Goal: Task Accomplishment & Management: Manage account settings

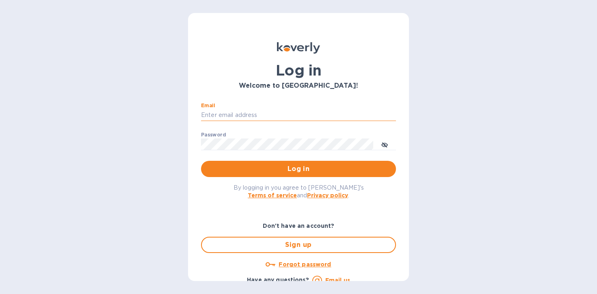
click at [244, 117] on input "Email" at bounding box center [298, 115] width 195 height 12
type input "K"
type input "[EMAIL_ADDRESS][DOMAIN_NAME]"
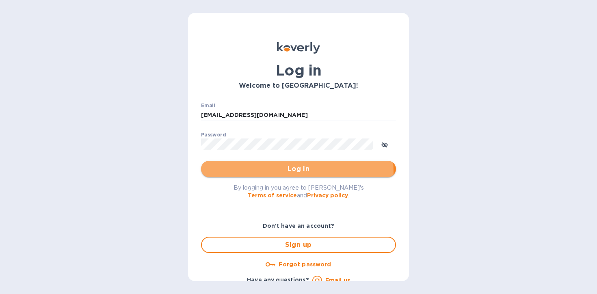
click at [283, 172] on span "Log in" at bounding box center [299, 169] width 182 height 10
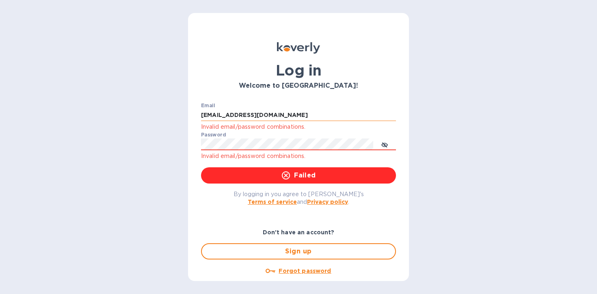
click at [321, 113] on input "[EMAIL_ADDRESS][DOMAIN_NAME]" at bounding box center [298, 115] width 195 height 12
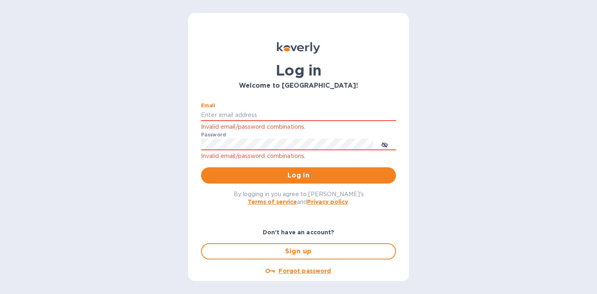
type input "[EMAIL_ADDRESS][DOMAIN_NAME]"
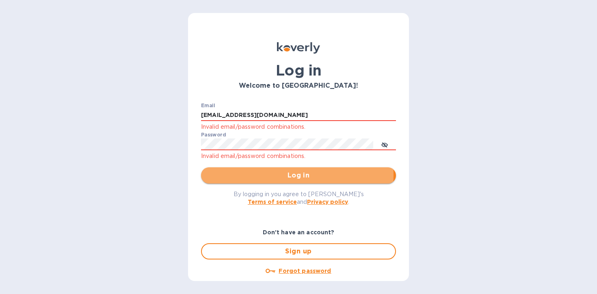
click at [271, 175] on span "Log in" at bounding box center [299, 176] width 182 height 10
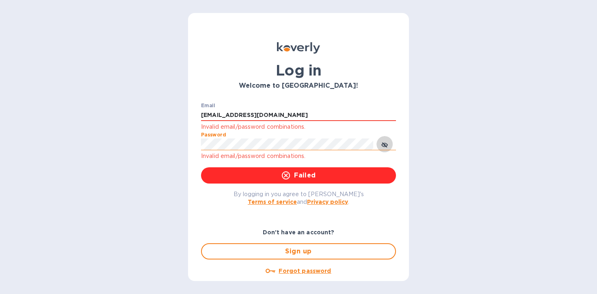
click at [388, 141] on button "toggle password visibility" at bounding box center [385, 144] width 16 height 16
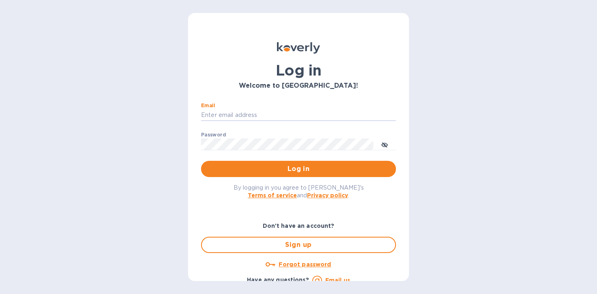
type input "[EMAIL_ADDRESS][DOMAIN_NAME]"
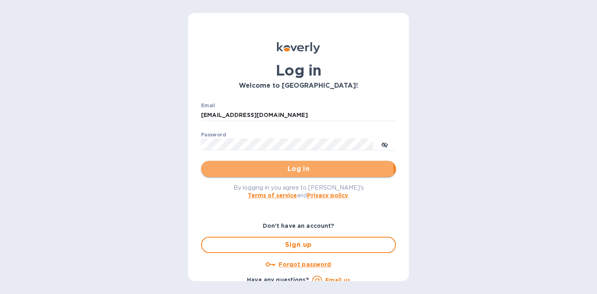
click at [258, 170] on span "Log in" at bounding box center [299, 169] width 182 height 10
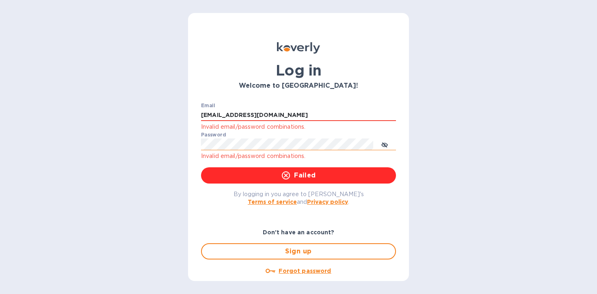
click at [386, 145] on icon "toggle password visibility" at bounding box center [385, 145] width 7 height 7
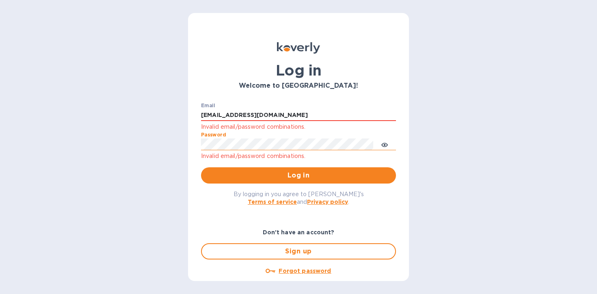
click at [252, 184] on div "By logging in you agree to [PERSON_NAME]'s Terms of service and Privacy policy ." at bounding box center [299, 198] width 208 height 28
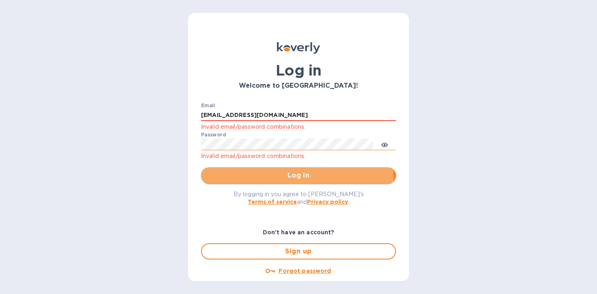
click at [258, 177] on span "Log in" at bounding box center [299, 176] width 182 height 10
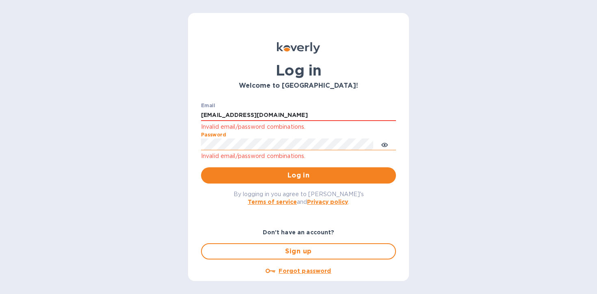
click at [201, 167] on button "Log in" at bounding box center [298, 175] width 195 height 16
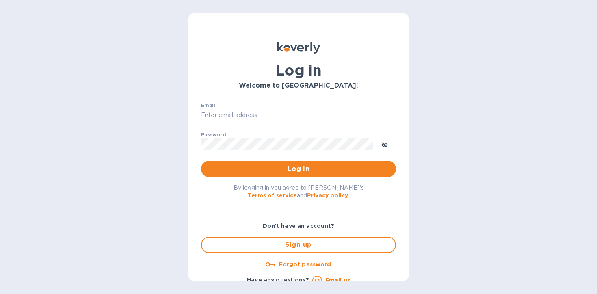
click at [257, 117] on input "Email" at bounding box center [298, 115] width 195 height 12
type input "M"
type input "[EMAIL_ADDRESS][DOMAIN_NAME]"
click at [201, 161] on button "Log in" at bounding box center [298, 169] width 195 height 16
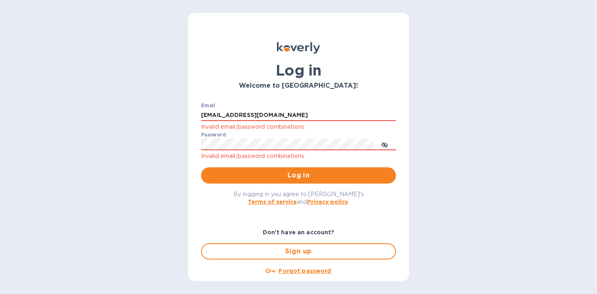
click at [301, 269] on u "Forgot password" at bounding box center [305, 271] width 52 height 7
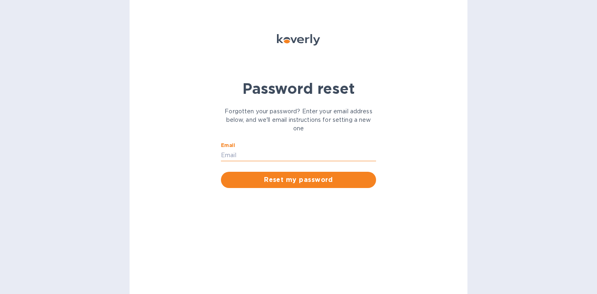
click at [304, 158] on input "Email" at bounding box center [298, 155] width 155 height 12
type input "[EMAIL_ADDRESS][DOMAIN_NAME]"
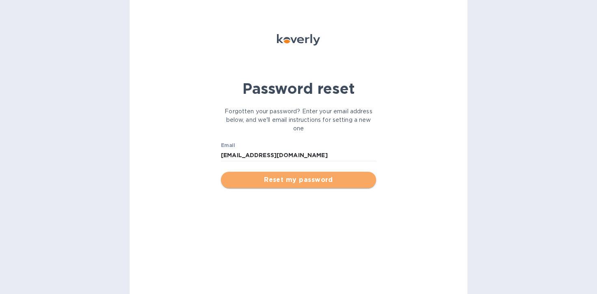
click at [338, 176] on span "Reset my password" at bounding box center [299, 180] width 142 height 10
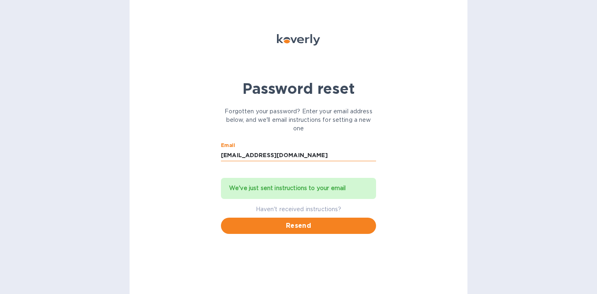
click at [277, 155] on input "[EMAIL_ADDRESS][DOMAIN_NAME]" at bounding box center [298, 155] width 155 height 12
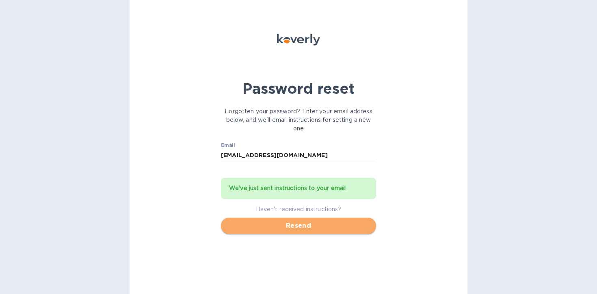
click at [291, 226] on span "Resend" at bounding box center [299, 226] width 142 height 10
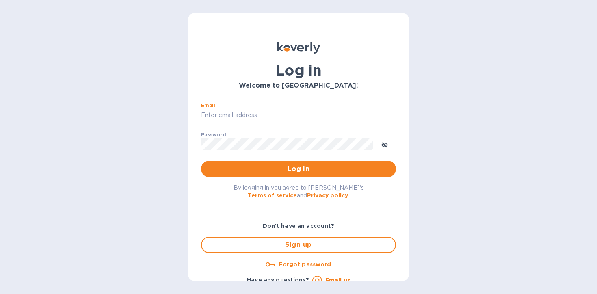
click at [356, 113] on input "Email" at bounding box center [298, 115] width 195 height 12
type input "[EMAIL_ADDRESS][DOMAIN_NAME]"
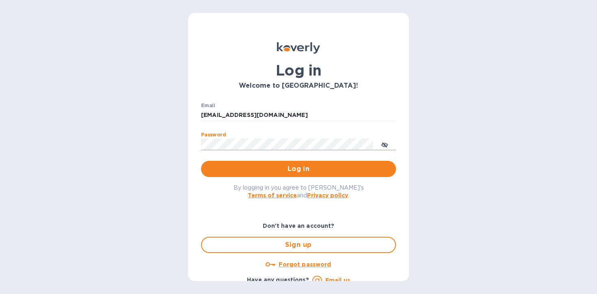
click at [386, 145] on icon "toggle password visibility" at bounding box center [385, 145] width 7 height 7
click at [320, 173] on span "Log in" at bounding box center [299, 169] width 182 height 10
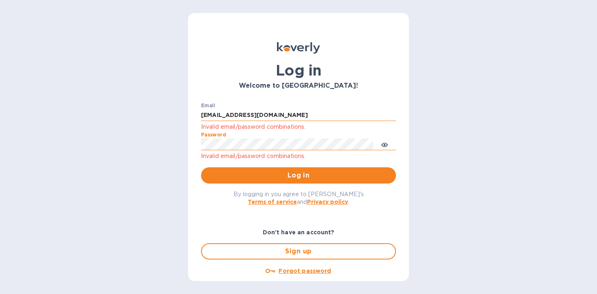
click at [204, 115] on input "[EMAIL_ADDRESS][DOMAIN_NAME]" at bounding box center [298, 115] width 195 height 12
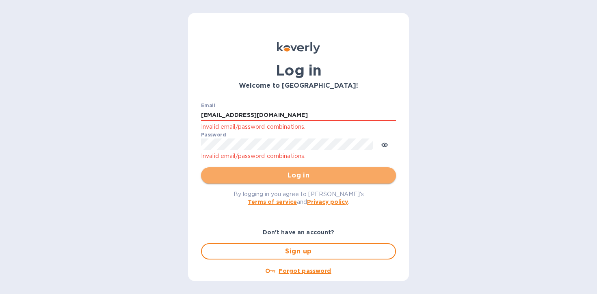
click at [391, 174] on button "Log in" at bounding box center [298, 175] width 195 height 16
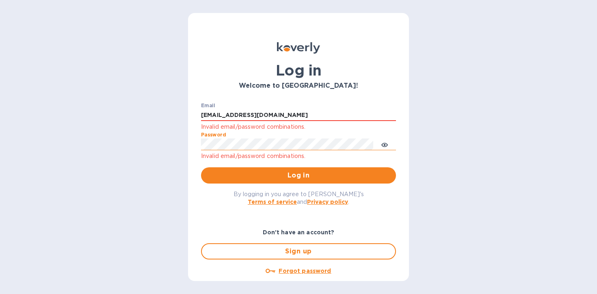
click at [143, 145] on div "Log in Welcome to Koverly! Email chorneij@koverly.com Invalid email/password co…" at bounding box center [298, 147] width 597 height 294
click at [360, 174] on span "Log in" at bounding box center [299, 176] width 182 height 10
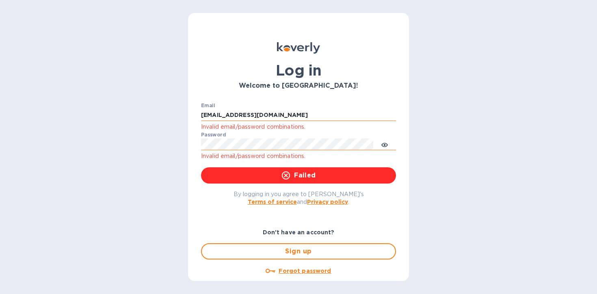
click at [206, 116] on input "chorneij@koverly.com" at bounding box center [298, 115] width 195 height 12
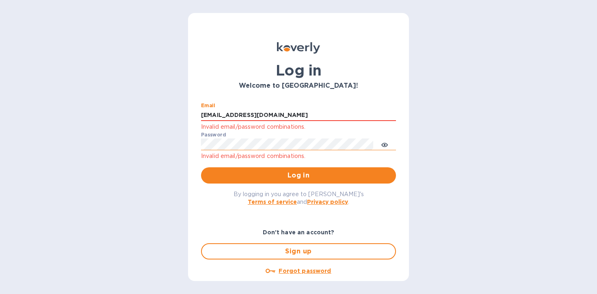
type input "[EMAIL_ADDRESS][DOMAIN_NAME]"
click at [375, 108] on div "Email Chorneij@koverly.com Invalid email/password combinations." at bounding box center [298, 117] width 195 height 29
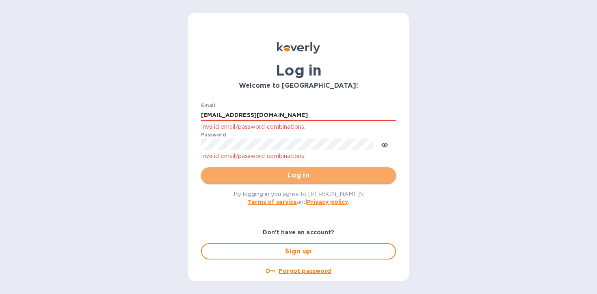
click at [307, 173] on span "Log in" at bounding box center [299, 176] width 182 height 10
